Goal: Transaction & Acquisition: Purchase product/service

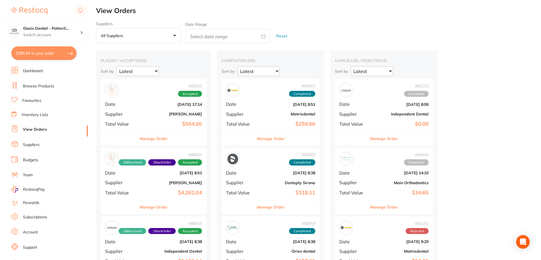
click at [39, 53] on button "$285.94 in your order" at bounding box center [43, 53] width 65 height 14
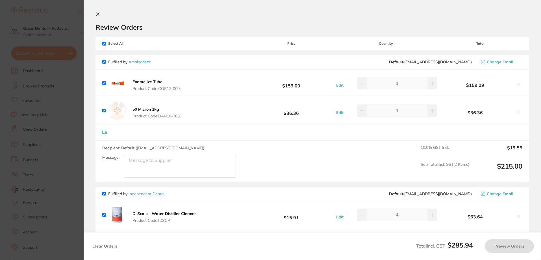
checkbox input "true"
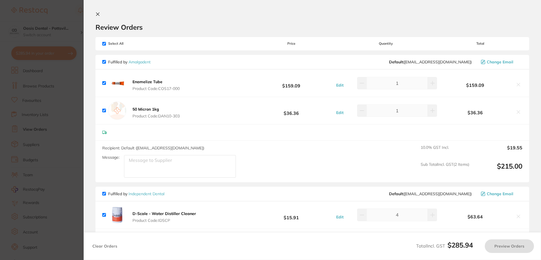
checkbox input "true"
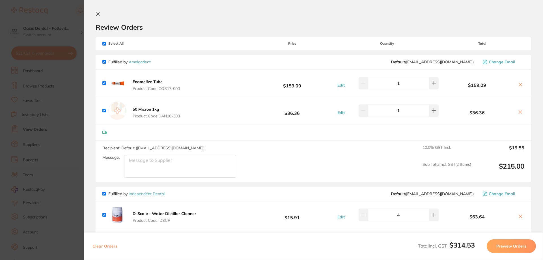
click at [100, 15] on button at bounding box center [99, 14] width 7 height 5
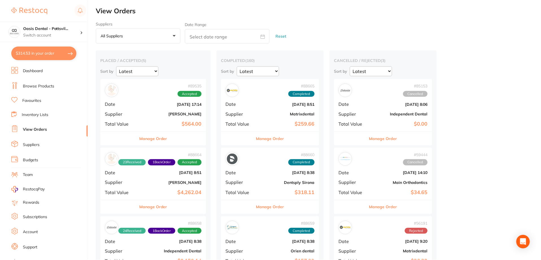
scroll to position [1, 0]
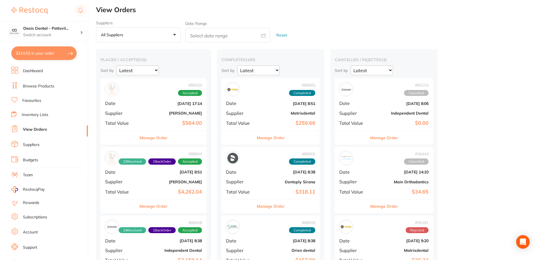
click at [33, 86] on link "Browse Products" at bounding box center [38, 86] width 31 height 6
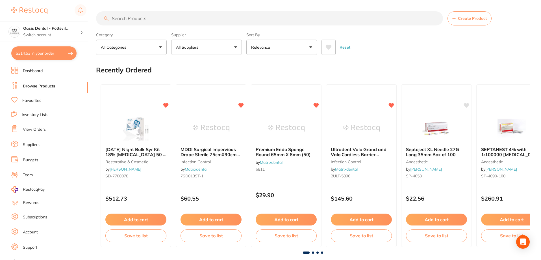
click at [137, 20] on input "search" at bounding box center [269, 18] width 347 height 14
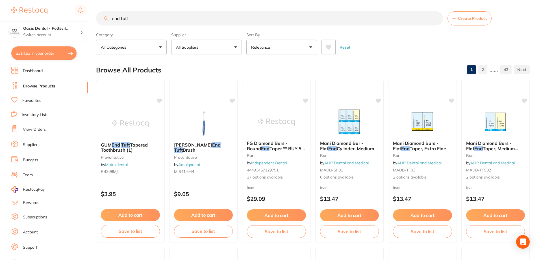
click at [237, 46] on button "All Suppliers" at bounding box center [206, 47] width 71 height 15
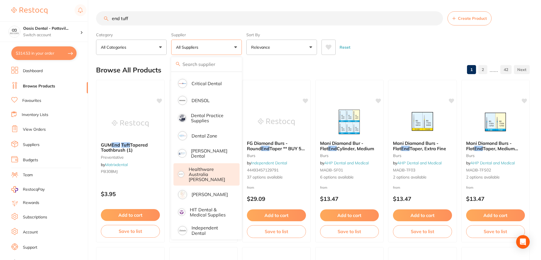
scroll to position [141, 0]
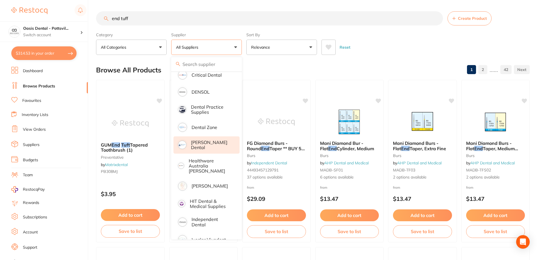
click at [206, 143] on p "[PERSON_NAME] Dental" at bounding box center [211, 145] width 41 height 10
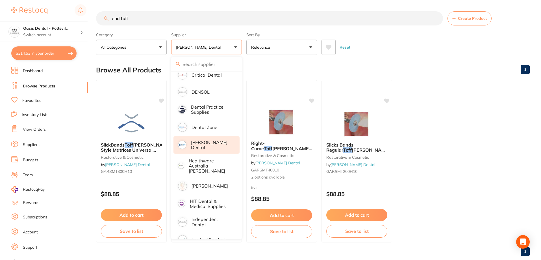
click at [407, 75] on div "Browse All Products 1" at bounding box center [313, 69] width 434 height 19
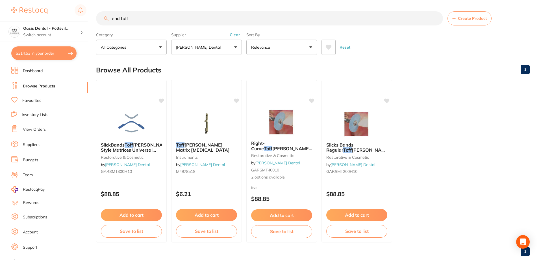
drag, startPoint x: 112, startPoint y: 17, endPoint x: 163, endPoint y: 18, distance: 50.3
click at [163, 18] on input "end tuff" at bounding box center [269, 18] width 347 height 14
click at [229, 47] on button "[PERSON_NAME] Dental" at bounding box center [206, 47] width 71 height 15
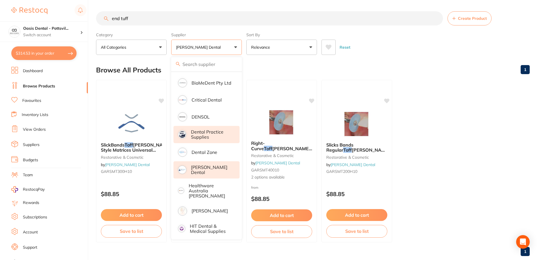
scroll to position [0, 0]
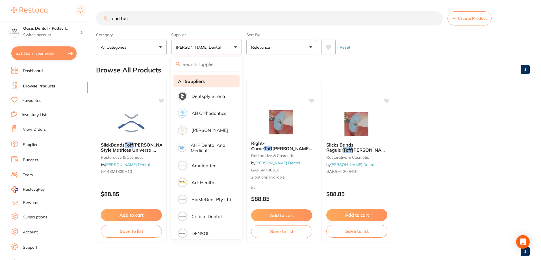
click at [195, 83] on strong "All Suppliers" at bounding box center [191, 81] width 27 height 5
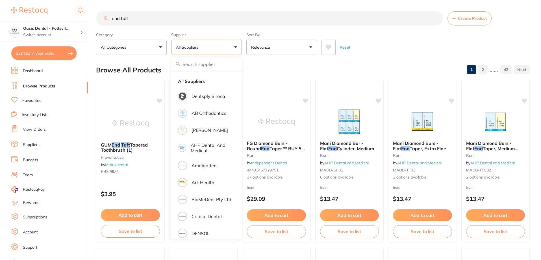
click at [359, 66] on div "Browse All Products 1 2 ...... 42" at bounding box center [313, 69] width 434 height 19
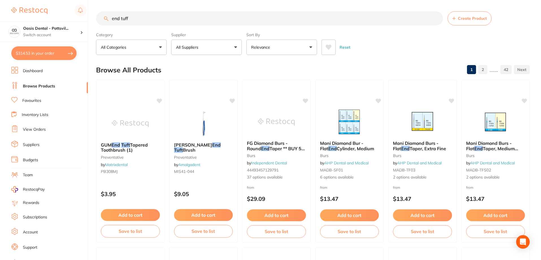
drag, startPoint x: 111, startPoint y: 16, endPoint x: 210, endPoint y: 21, distance: 98.7
click at [210, 21] on input "end tuff" at bounding box center [269, 18] width 347 height 14
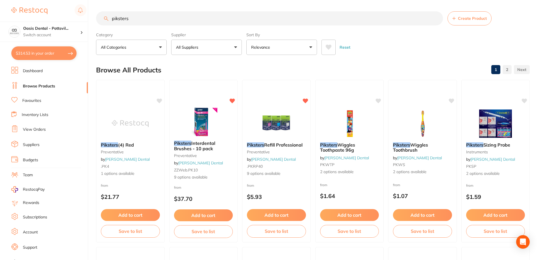
click at [134, 20] on input "piksters" at bounding box center [269, 18] width 347 height 14
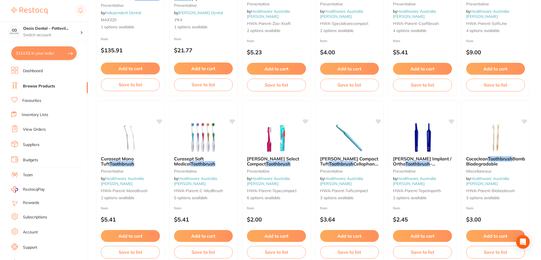
scroll to position [509, 0]
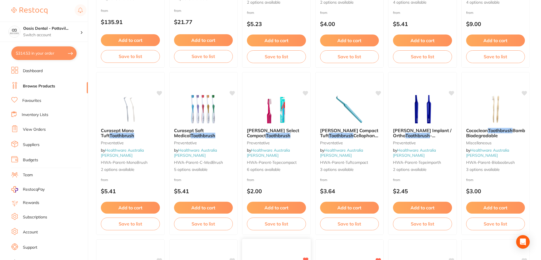
type input "piksters curvie focus toothbrush"
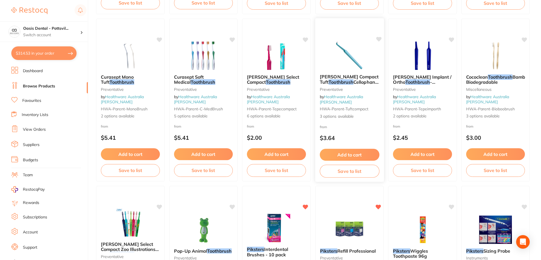
scroll to position [557, 0]
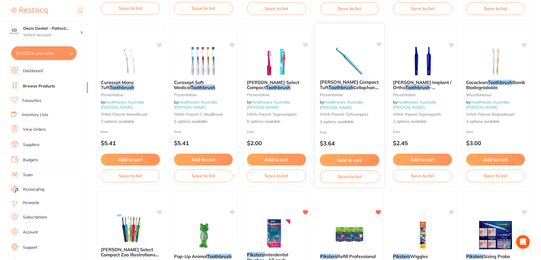
click at [346, 123] on span "3 options available" at bounding box center [350, 122] width 60 height 6
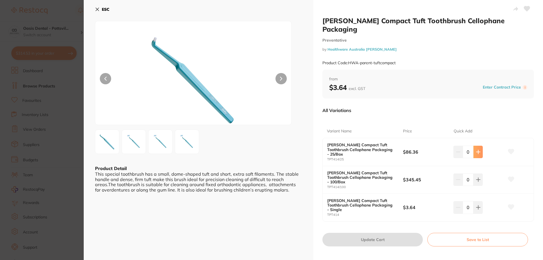
click at [477, 150] on icon at bounding box center [478, 152] width 4 height 4
type input "1"
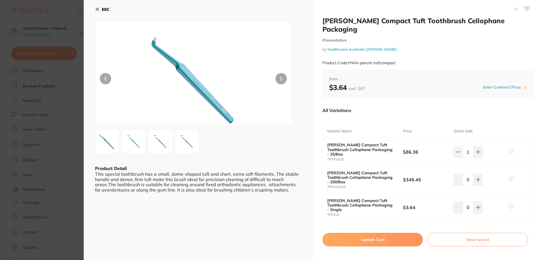
click at [363, 233] on button "Update Cart" at bounding box center [372, 240] width 100 height 14
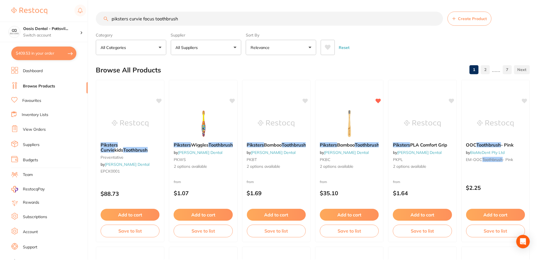
scroll to position [557, 0]
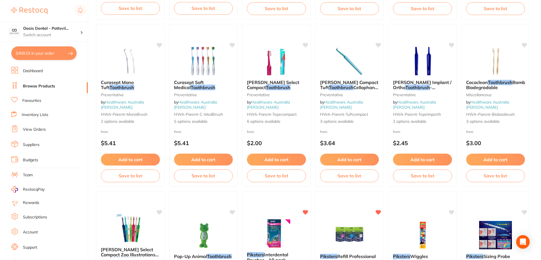
click at [39, 52] on button "$409.53 in your order" at bounding box center [43, 53] width 65 height 14
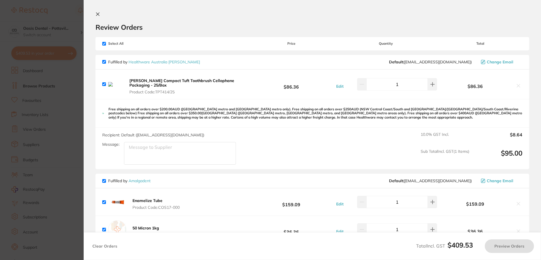
checkbox input "true"
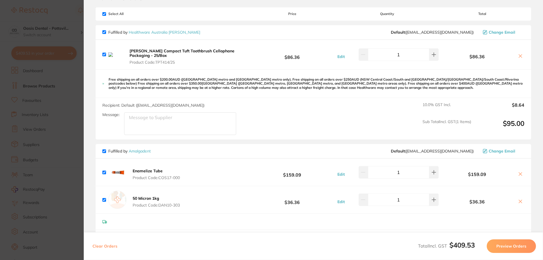
scroll to position [0, 0]
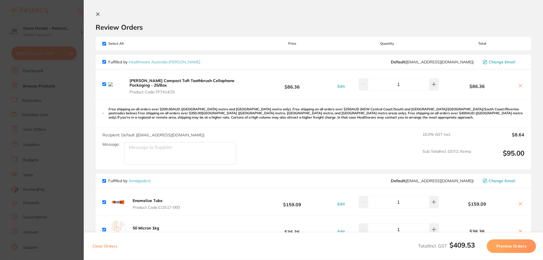
click at [99, 15] on icon at bounding box center [97, 14] width 3 height 3
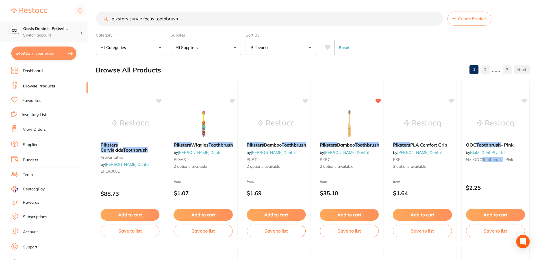
scroll to position [557, 0]
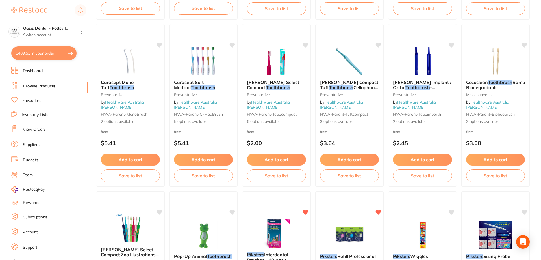
click at [32, 144] on link "Suppliers" at bounding box center [31, 145] width 17 height 6
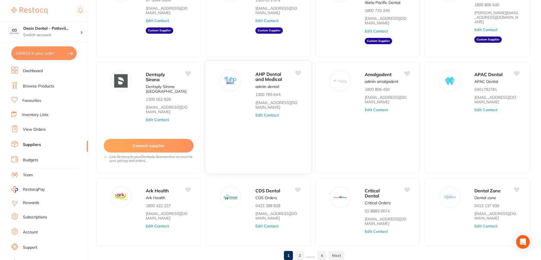
scroll to position [95, 0]
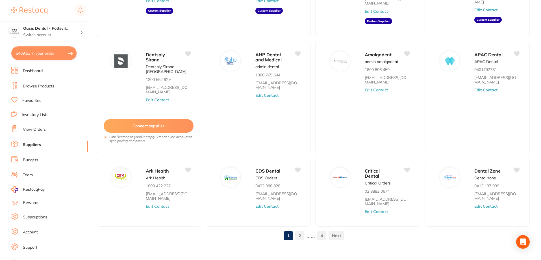
click at [303, 230] on link "2" at bounding box center [299, 235] width 9 height 11
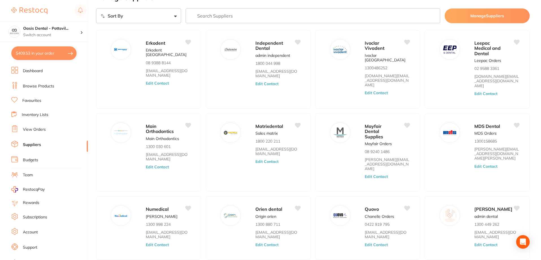
scroll to position [38, 0]
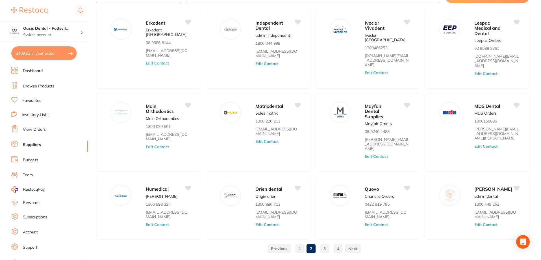
click at [324, 243] on link "3" at bounding box center [324, 248] width 9 height 11
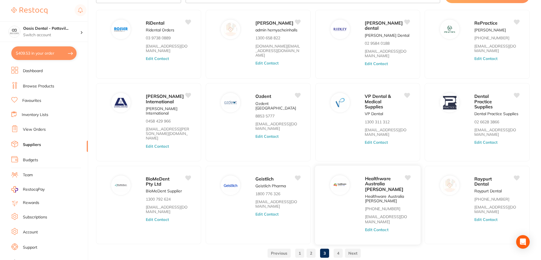
click at [375, 183] on span "Healthware Australia [PERSON_NAME]" at bounding box center [384, 183] width 38 height 16
click at [381, 227] on button "Edit Contact" at bounding box center [376, 229] width 23 height 5
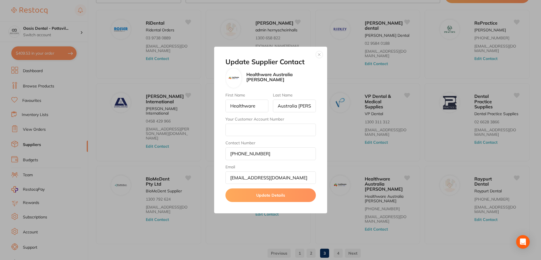
click at [319, 55] on button "button" at bounding box center [319, 54] width 7 height 7
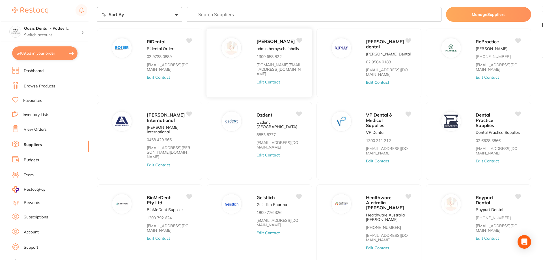
scroll to position [0, 0]
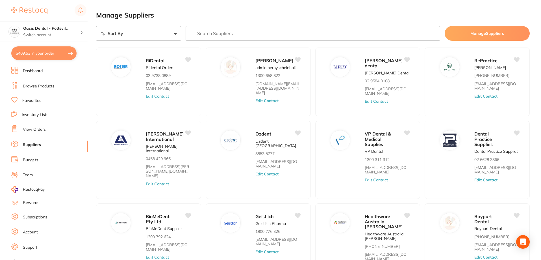
click at [44, 54] on button "$409.53 in your order" at bounding box center [43, 53] width 65 height 14
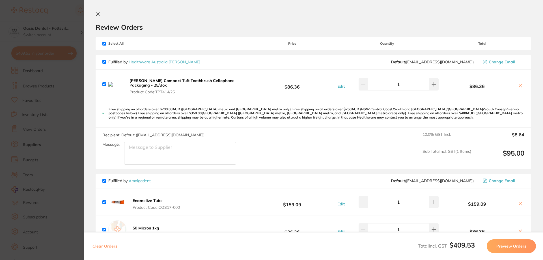
click at [519, 86] on icon at bounding box center [520, 85] width 3 height 3
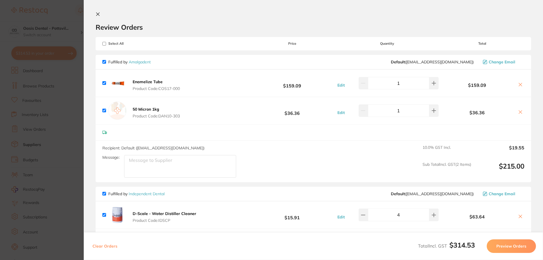
checkbox input "true"
click at [97, 13] on icon at bounding box center [97, 14] width 3 height 3
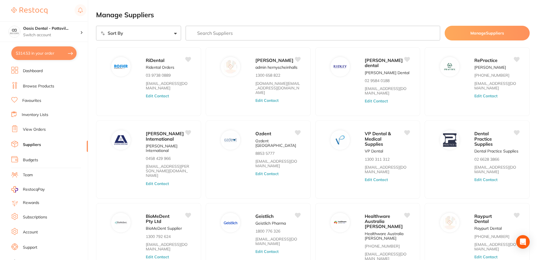
click at [38, 86] on link "Browse Products" at bounding box center [38, 86] width 31 height 6
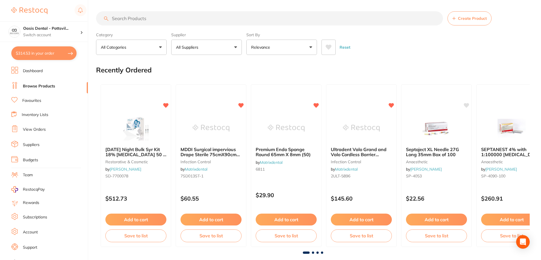
click at [132, 20] on input "search" at bounding box center [269, 18] width 347 height 14
type input "end tuff brushes"
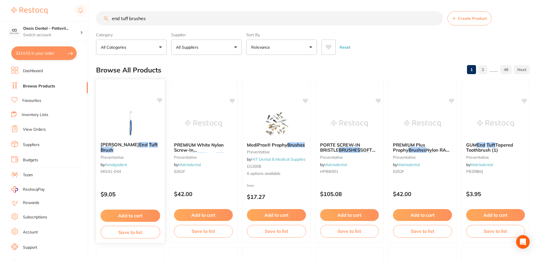
click at [138, 155] on div "[PERSON_NAME] End Tuft Brush preventative by Amalgadent MIS41-044" at bounding box center [130, 158] width 69 height 43
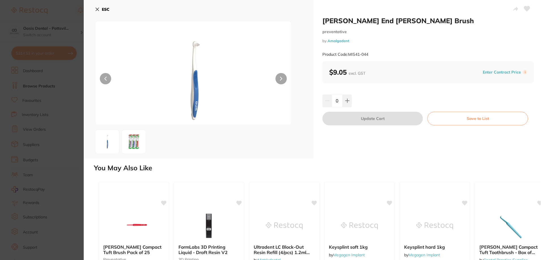
click at [96, 8] on icon at bounding box center [97, 9] width 3 height 3
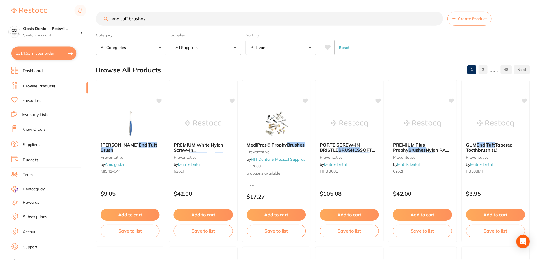
scroll to position [0, 0]
click at [509, 179] on div "GUM End Tuft Tapered Toothbrush (1) preventative by Matrixdental PB308MJ" at bounding box center [495, 158] width 69 height 43
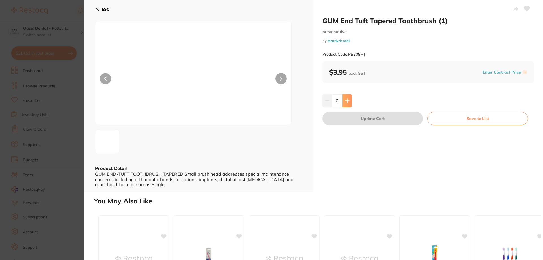
click at [348, 103] on button at bounding box center [346, 100] width 9 height 12
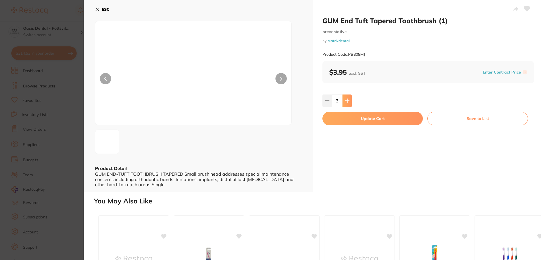
click at [346, 99] on icon at bounding box center [347, 101] width 4 height 4
click at [346, 99] on icon at bounding box center [347, 100] width 5 height 5
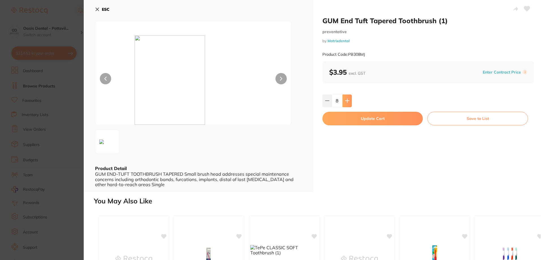
click at [346, 99] on icon at bounding box center [347, 100] width 5 height 5
type input "10"
click at [369, 120] on button "Update Cart" at bounding box center [372, 119] width 100 height 14
checkbox input "false"
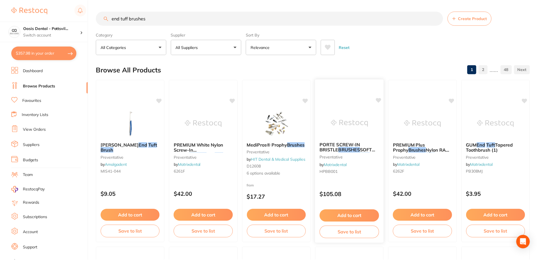
scroll to position [0, 0]
click at [129, 17] on input "end tuff brushes" at bounding box center [269, 18] width 347 height 14
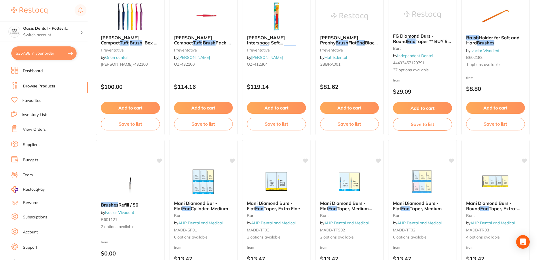
scroll to position [76, 0]
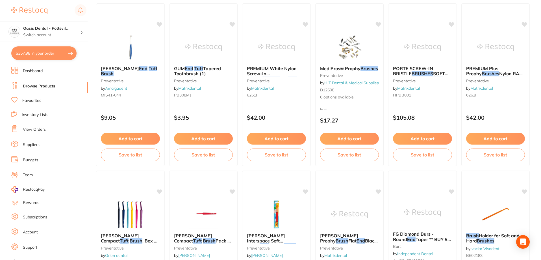
type input "end tuft brushes"
click at [34, 53] on button "$357.98 in your order" at bounding box center [43, 53] width 65 height 14
checkbox input "true"
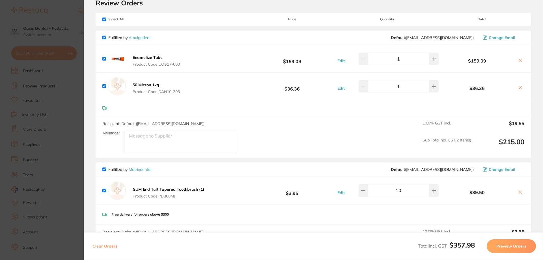
scroll to position [0, 0]
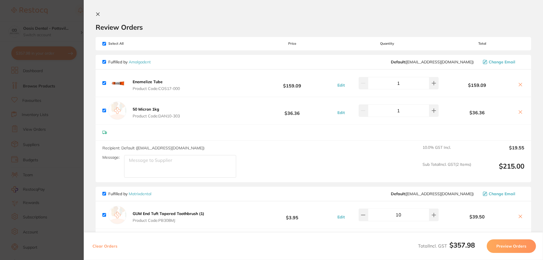
click at [99, 14] on icon at bounding box center [98, 14] width 5 height 5
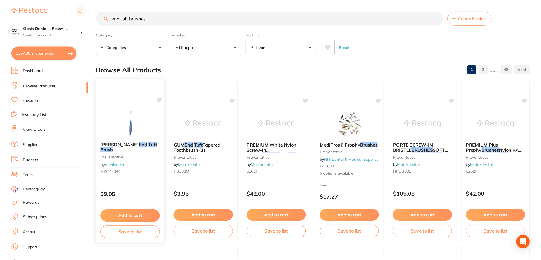
scroll to position [76, 0]
